Goal: Task Accomplishment & Management: Manage account settings

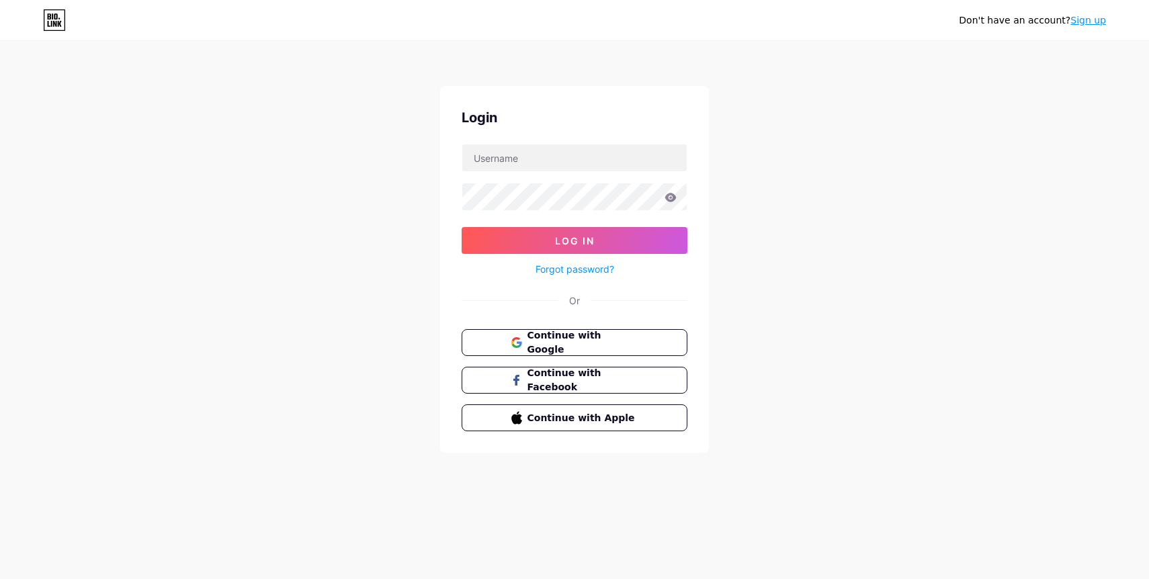
click at [565, 338] on span "Continue with Google" at bounding box center [582, 343] width 111 height 28
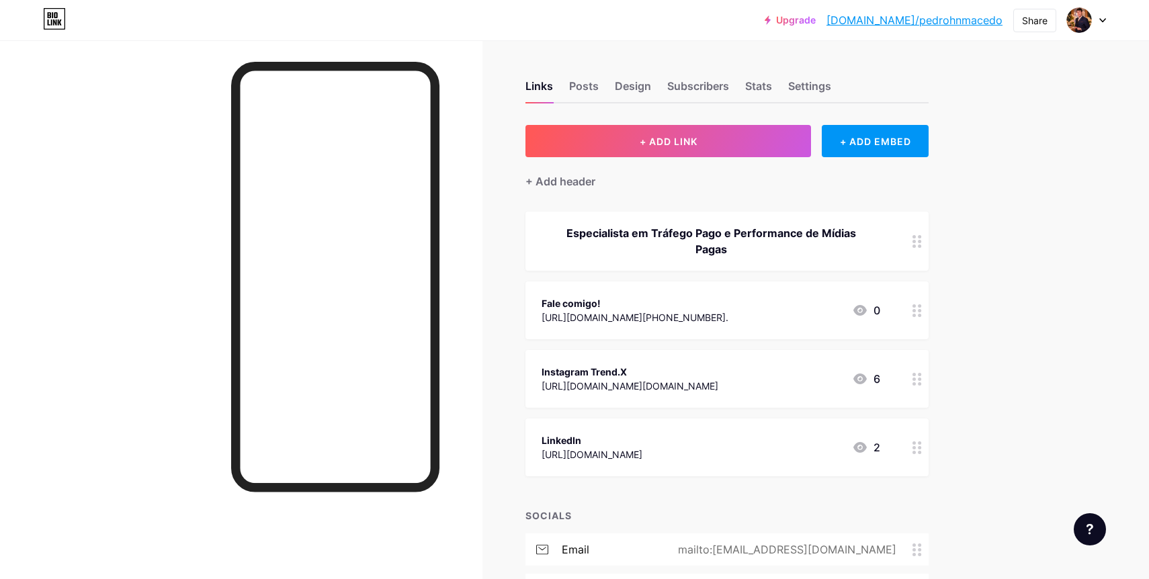
click at [613, 310] on div "https://api.whatsapp.com/send?phone=5575982895241&text=Ol%C3%A1,%20vim%20do%20I…" at bounding box center [635, 317] width 187 height 14
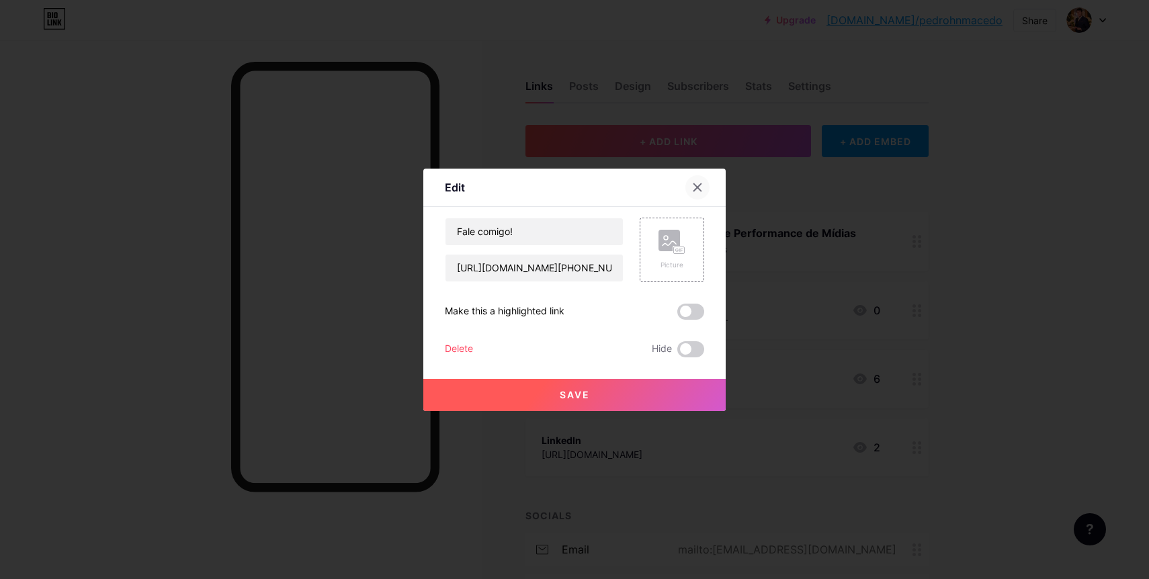
click at [697, 181] on div at bounding box center [697, 187] width 24 height 24
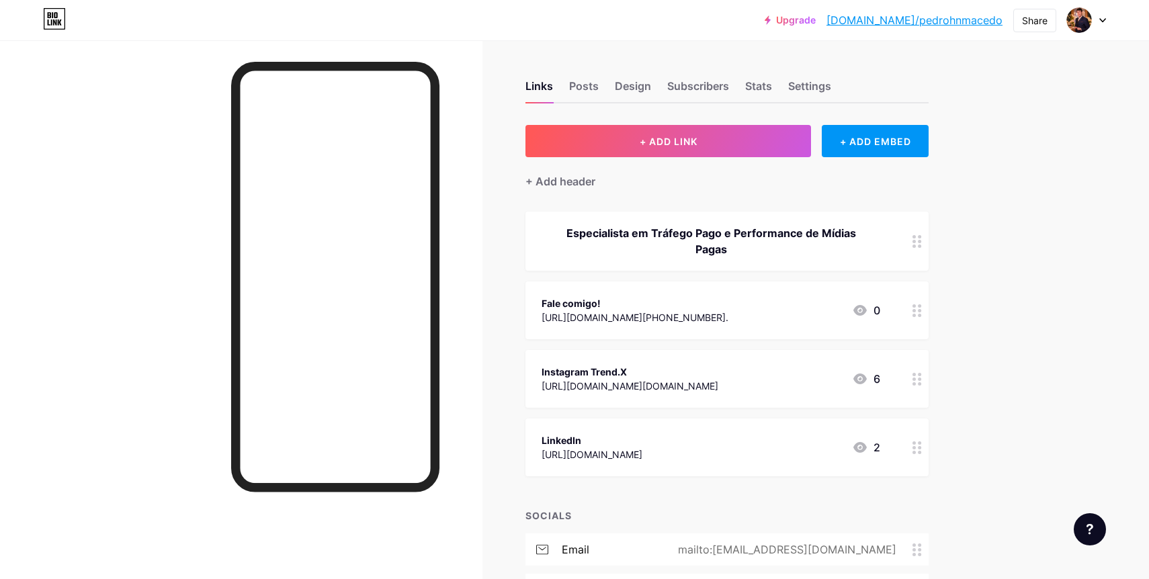
click at [718, 319] on div "https://api.whatsapp.com/send?phone=5575982895241&text=Ol%C3%A1,%20vim%20do%20I…" at bounding box center [635, 317] width 187 height 14
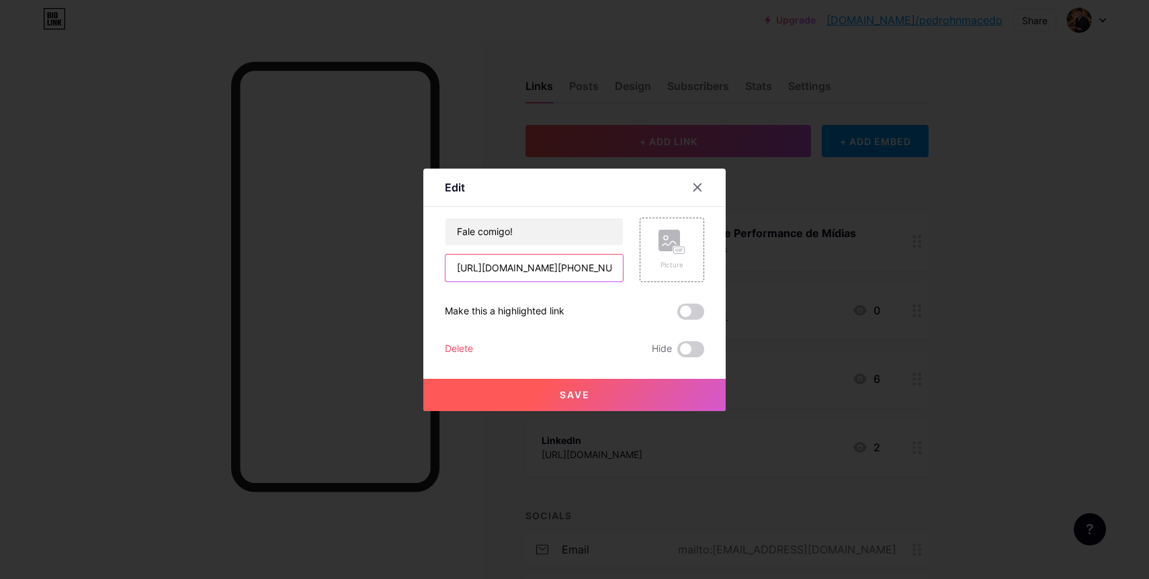
click at [591, 269] on input "https://api.whatsapp.com/send?phone=5575982895241&text=Ol%C3%A1,%20vim%20do%20I…" at bounding box center [533, 268] width 177 height 27
type input "https://api.whatsapp.com/send?phone=5575991029583&text=Ol%C3%A1,%20vim%20do%20I…"
click at [601, 401] on button "Save" at bounding box center [574, 395] width 302 height 32
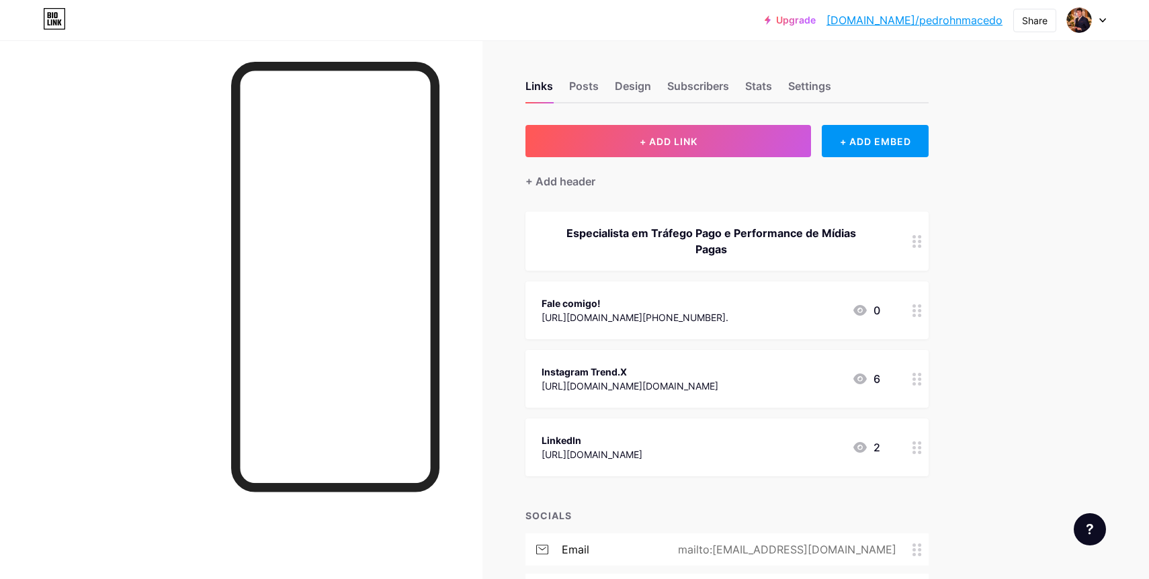
click at [701, 301] on div "Fale comigo!" at bounding box center [635, 303] width 187 height 14
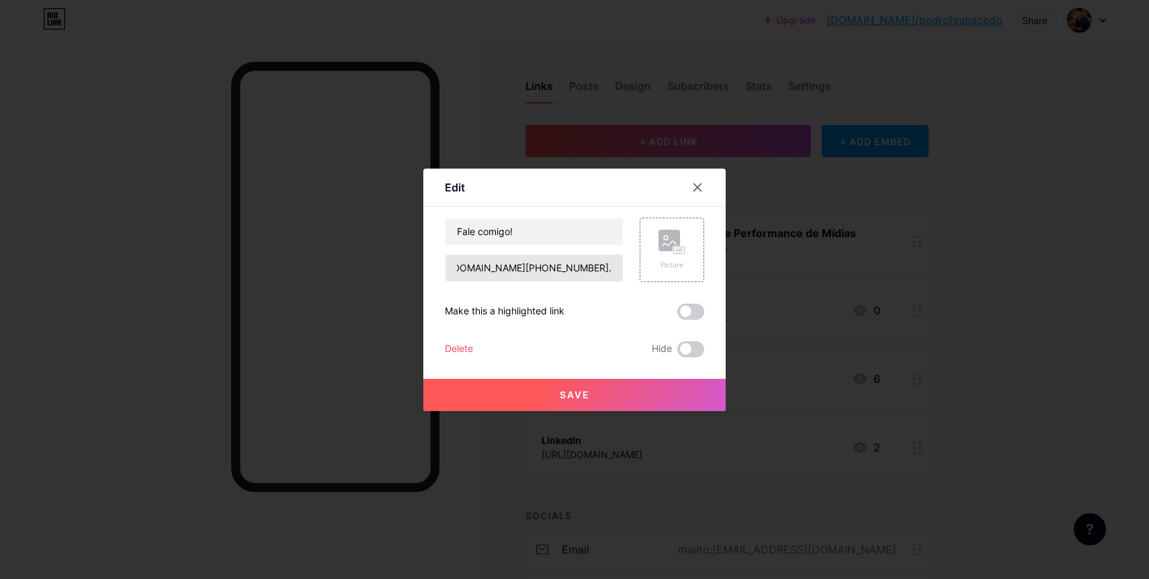
scroll to position [0, 89]
click at [575, 267] on input "https://api.whatsapp.com/send?phone=5575991029583&text=Ol%C3%A1,%20vim%20do%20I…" at bounding box center [533, 268] width 177 height 27
click at [590, 411] on div at bounding box center [574, 289] width 1149 height 579
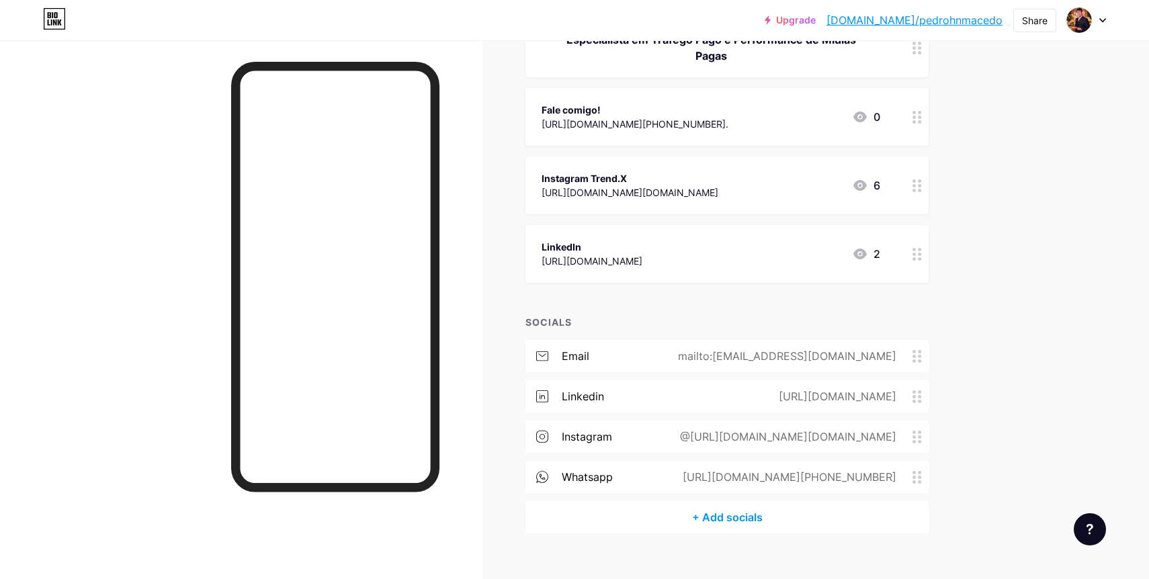
scroll to position [214, 0]
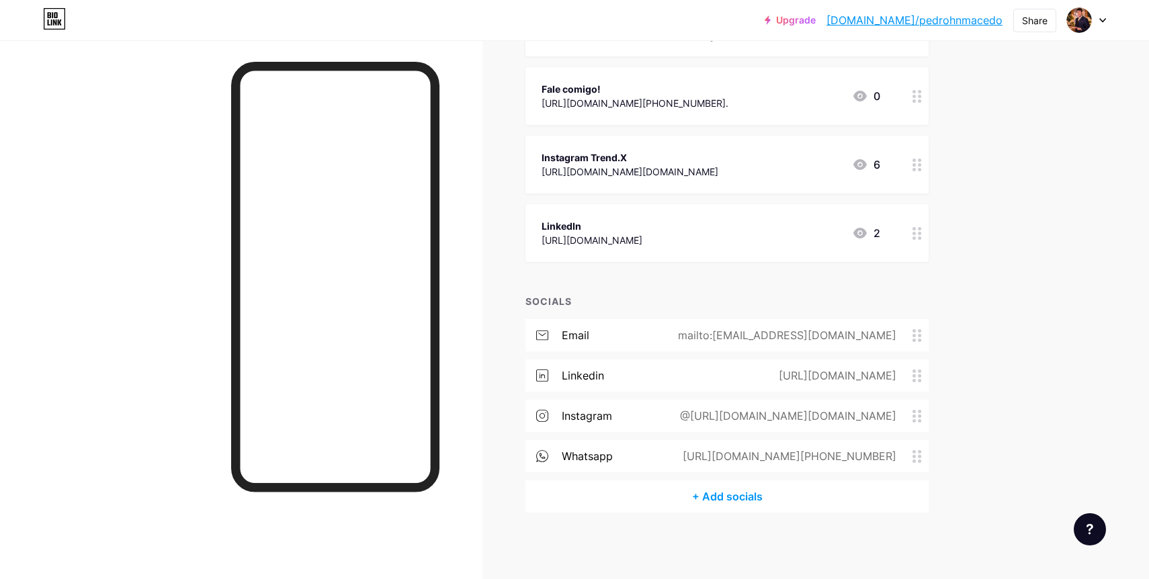
click at [689, 532] on div "Links Posts Design Subscribers Stats Settings + ADD LINK + ADD EMBED + Add head…" at bounding box center [492, 203] width 985 height 754
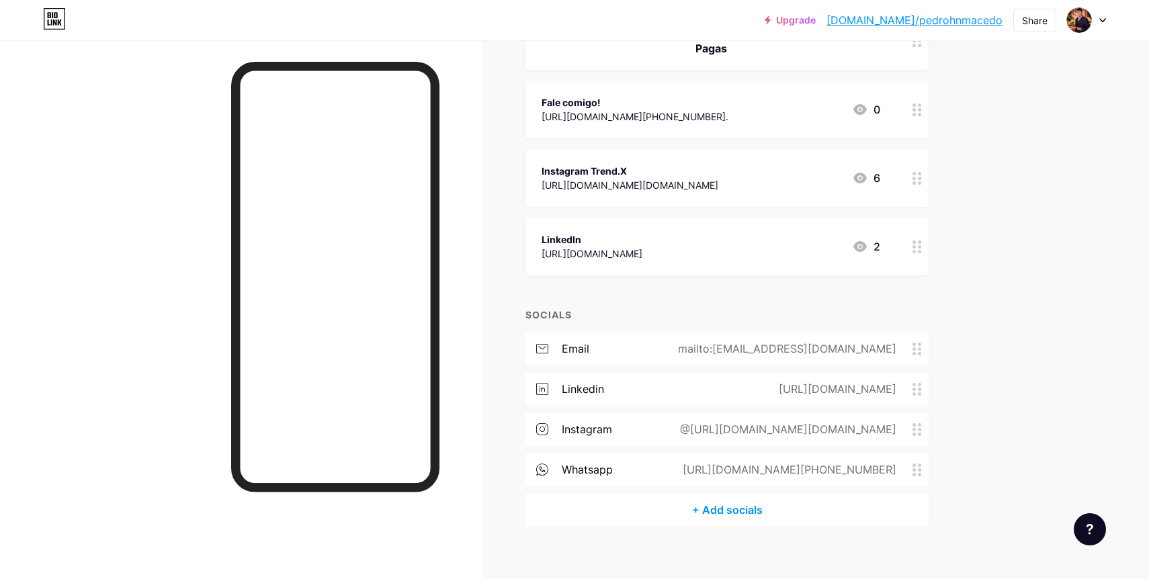
scroll to position [199, 0]
click at [779, 476] on div "https://wa.me/+5575982895241" at bounding box center [786, 472] width 251 height 16
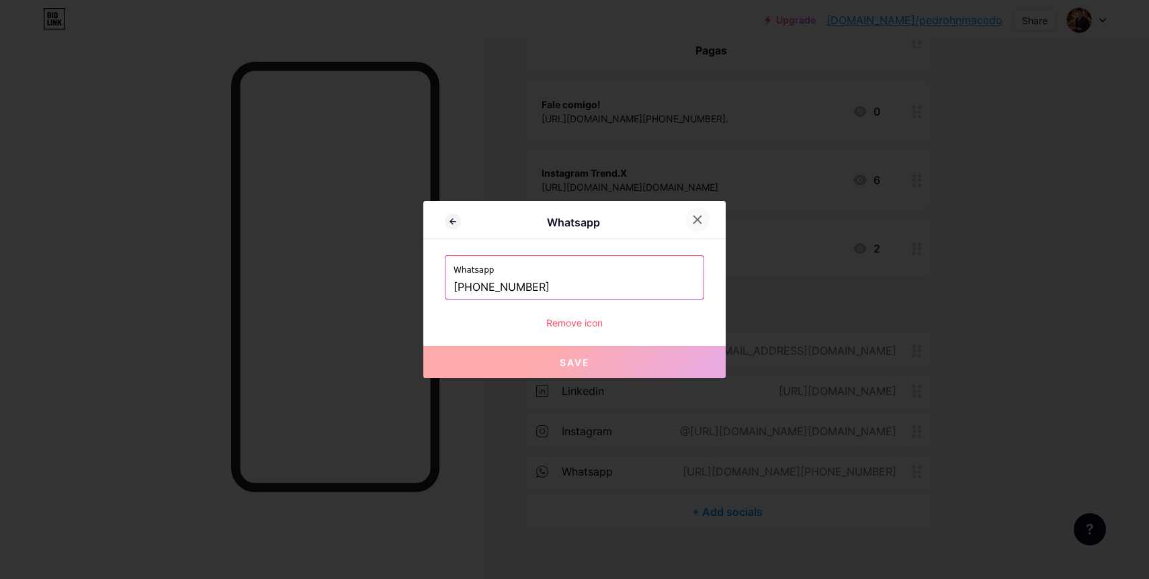
click at [697, 218] on icon at bounding box center [697, 219] width 7 height 7
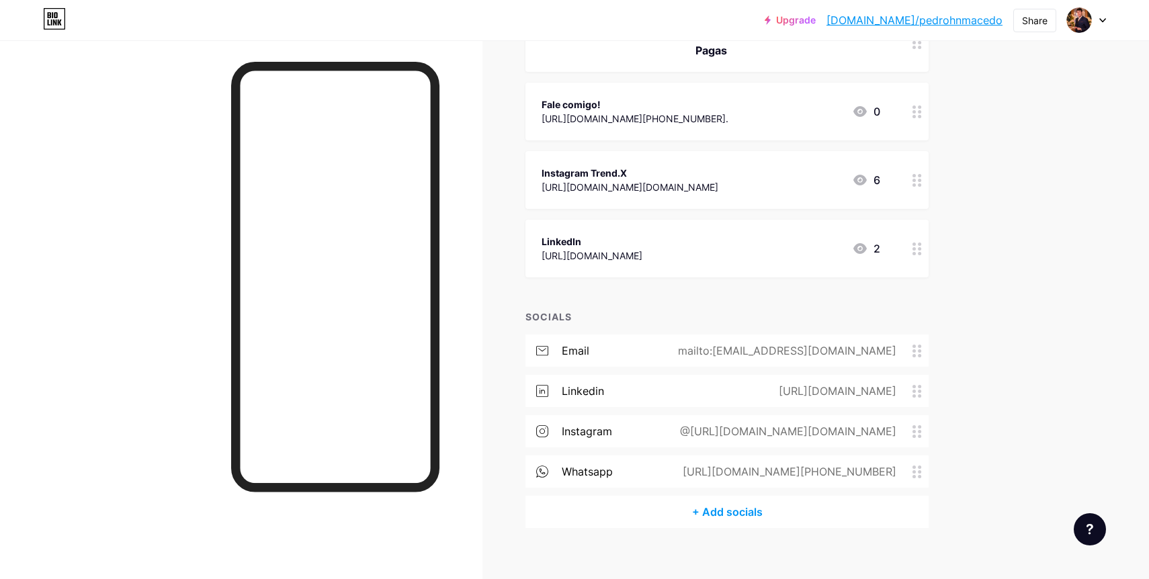
click at [691, 130] on div "Fale comigo! https://api.whatsapp.com/send?phone=5575991029583&text=Ol%C3%A1,%2…" at bounding box center [726, 112] width 403 height 58
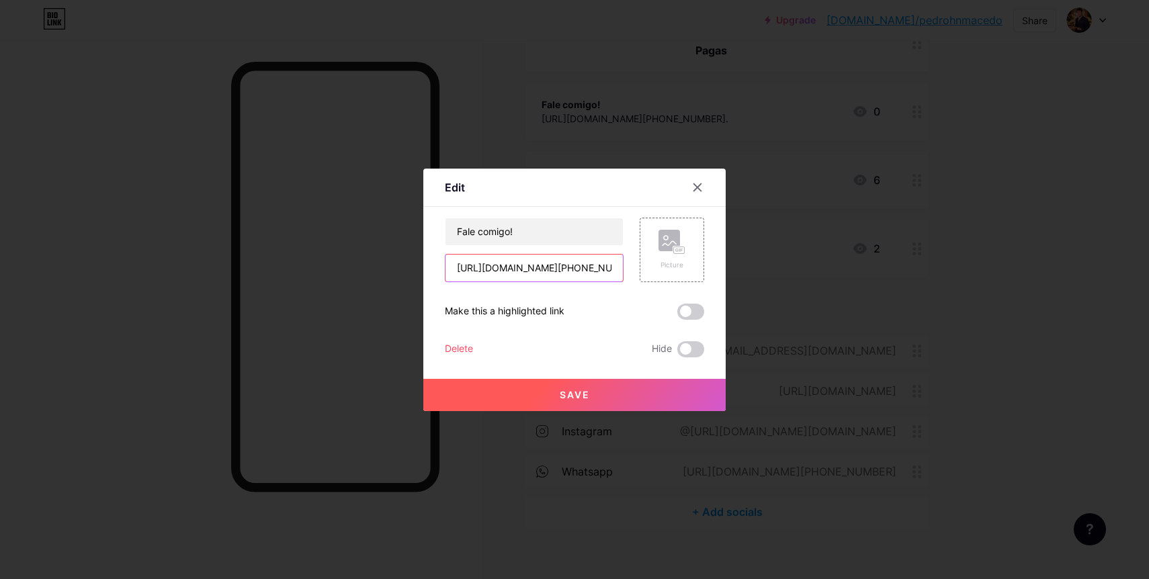
click at [586, 270] on input "https://api.whatsapp.com/send?phone=5575991029583&text=Ol%C3%A1,%20vim%20do%20I…" at bounding box center [533, 268] width 177 height 27
click at [499, 267] on input "https://api.whatsapp.com/send?phone=5575991029583&text=Ol%C3%A1,%20vim%20do%20I…" at bounding box center [533, 268] width 177 height 27
click at [652, 408] on button "Save" at bounding box center [574, 395] width 302 height 32
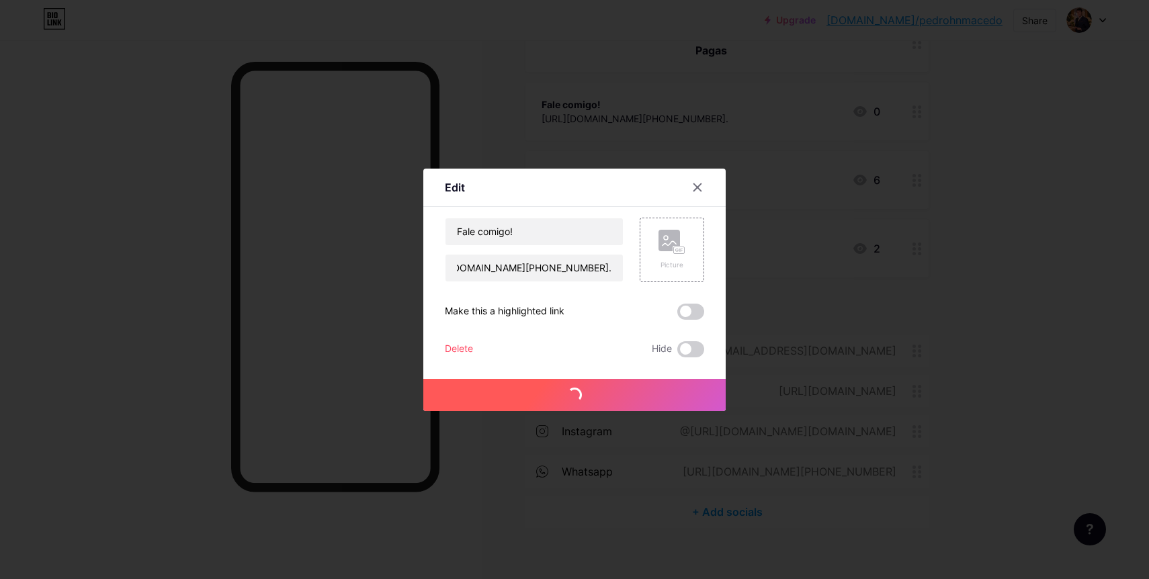
scroll to position [0, 0]
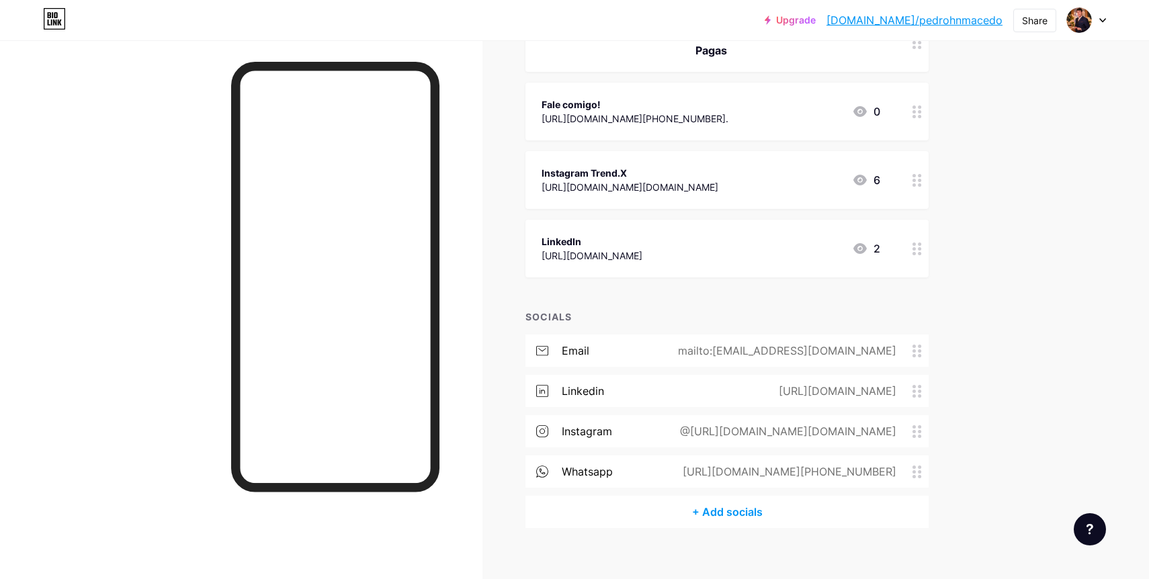
click at [801, 473] on div "https://wa.me/+5575982895241" at bounding box center [786, 472] width 251 height 16
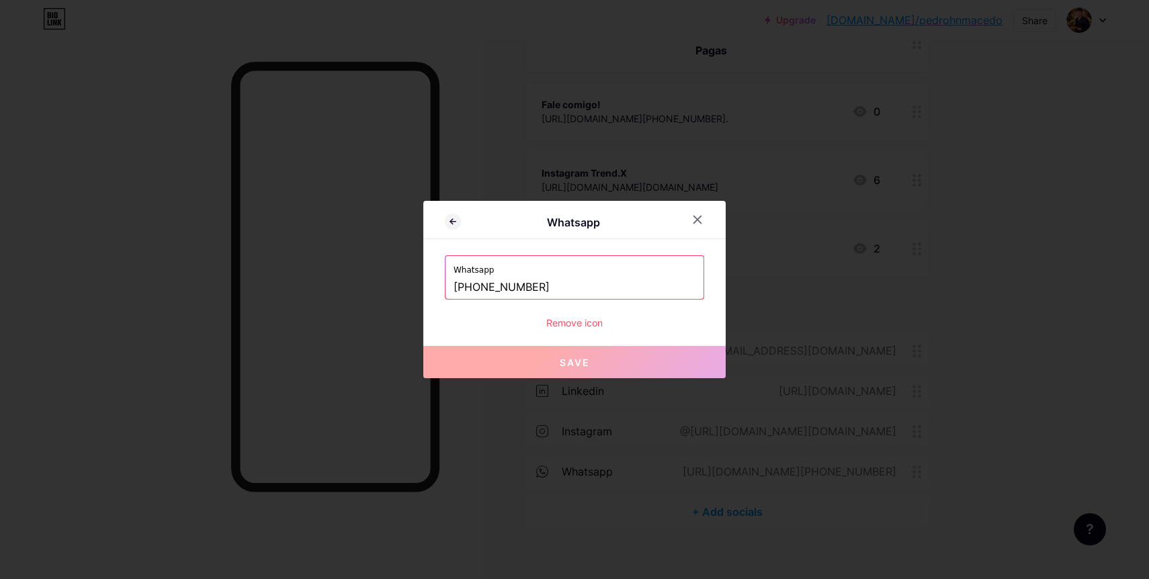
drag, startPoint x: 464, startPoint y: 285, endPoint x: 692, endPoint y: 299, distance: 228.2
click at [692, 299] on div "Whatsapp +5575982895241" at bounding box center [574, 277] width 259 height 44
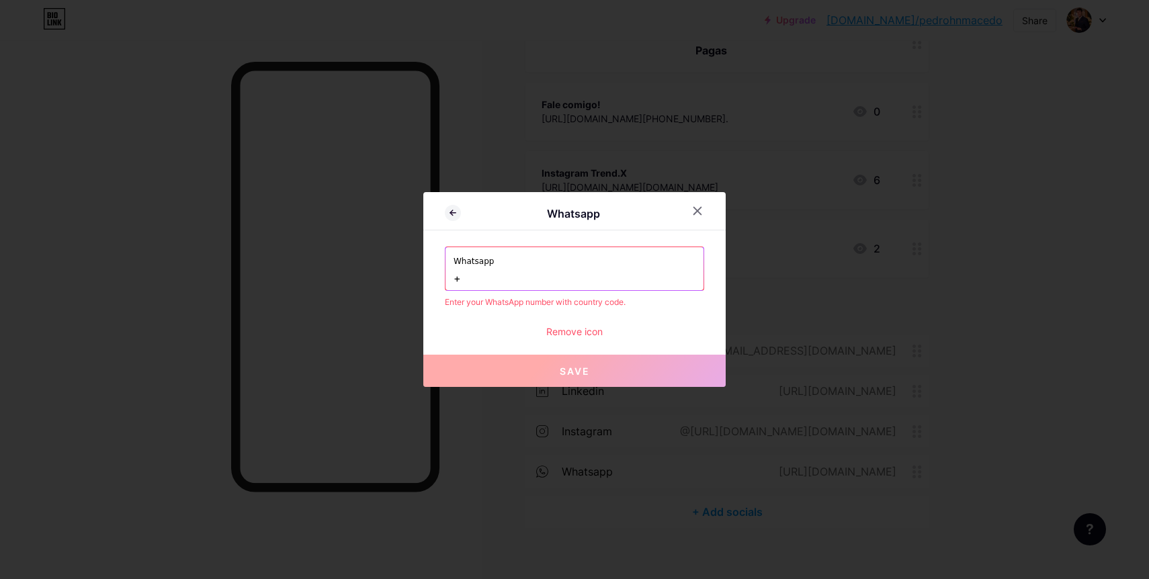
paste input "5575991029583"
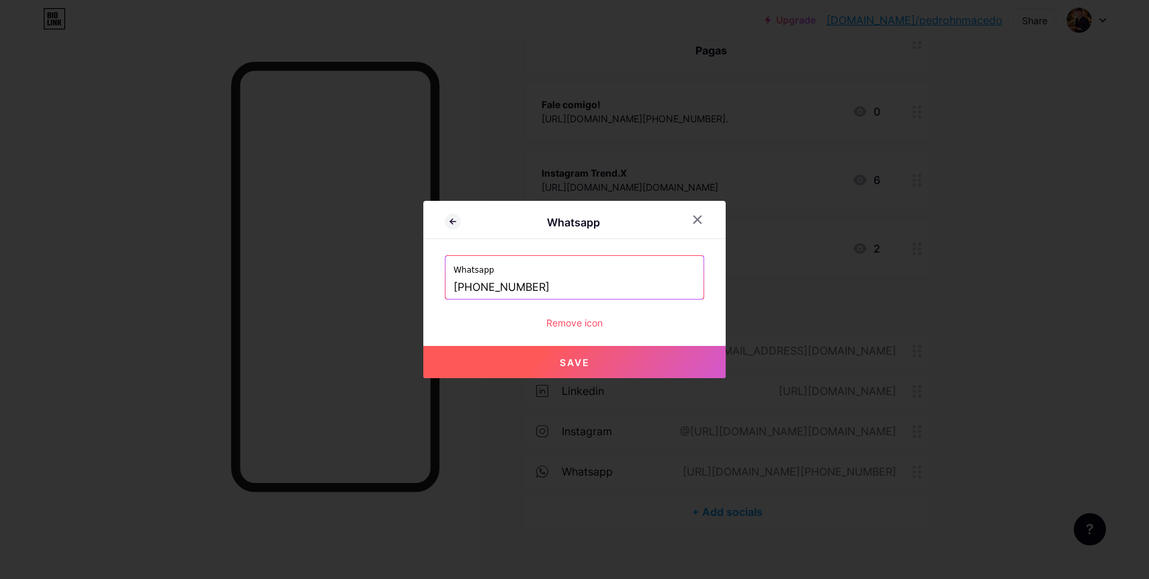
click at [614, 357] on button "Save" at bounding box center [574, 362] width 302 height 32
type input "https://wa.me/+5575991029583"
